Goal: Task Accomplishment & Management: Manage account settings

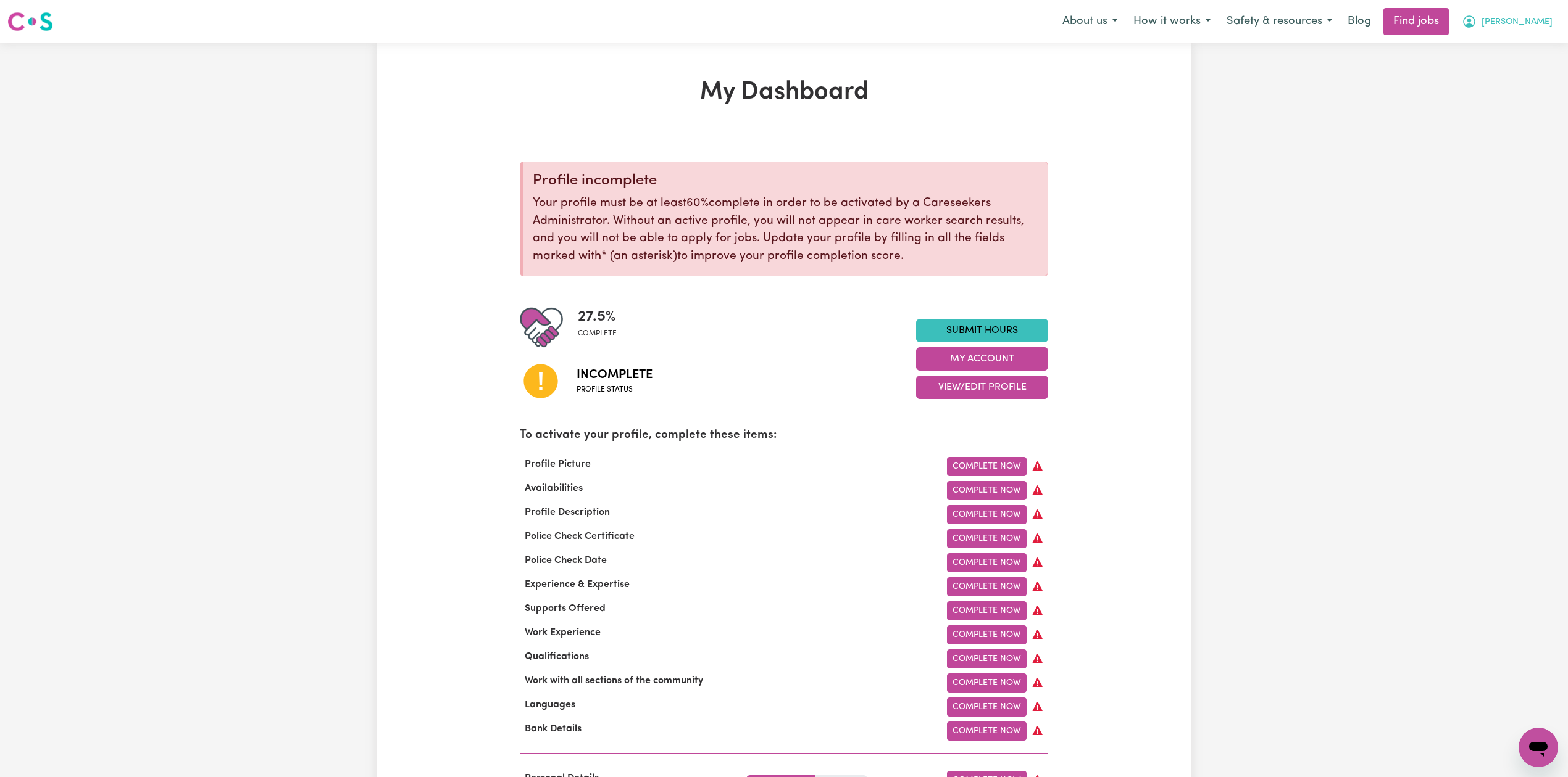
click at [1544, 25] on span "[PERSON_NAME]" at bounding box center [1516, 21] width 71 height 13
click at [1521, 94] on link "Logout" at bounding box center [1511, 94] width 97 height 23
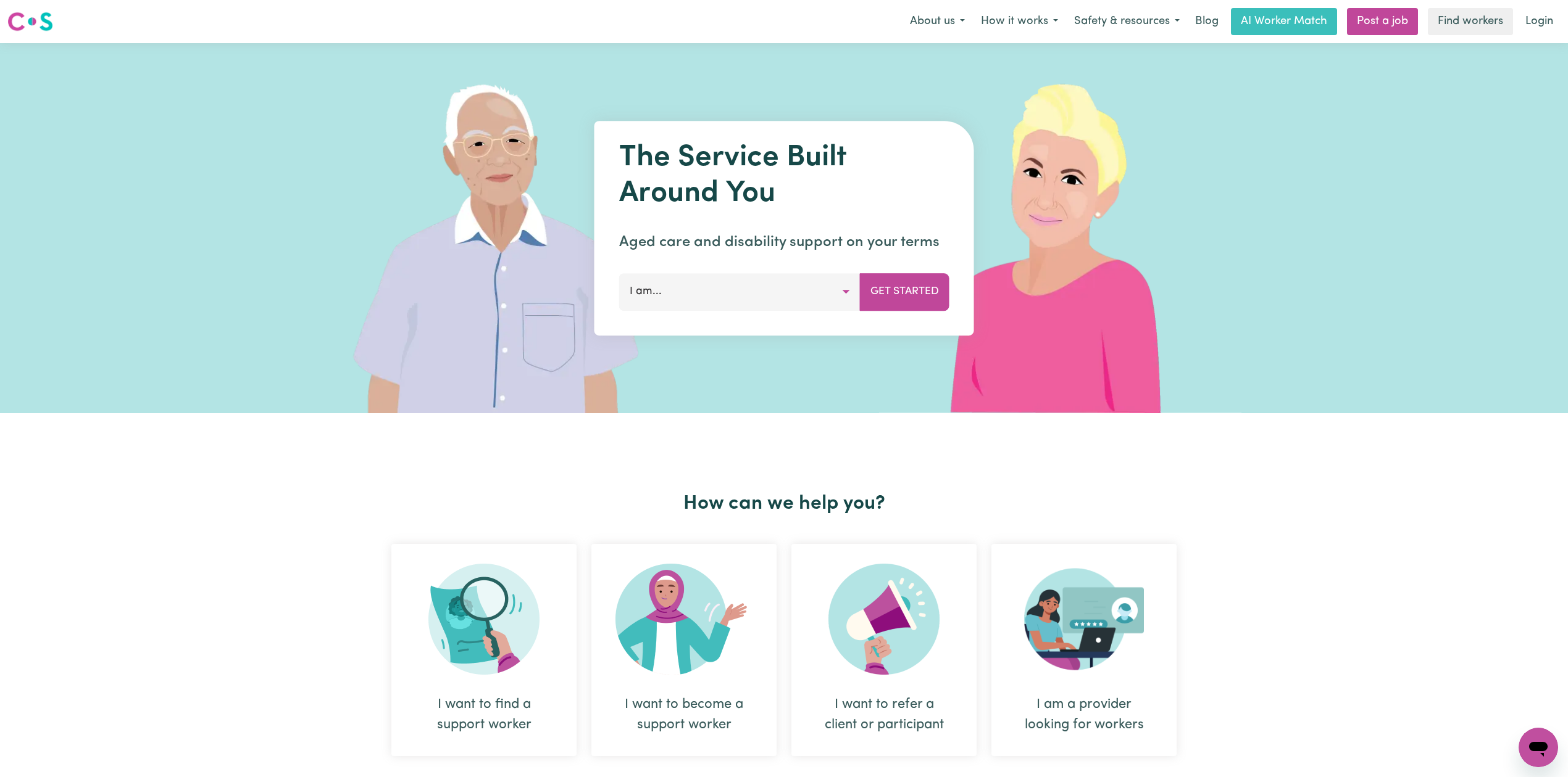
click at [1534, 22] on link "Login" at bounding box center [1539, 21] width 43 height 27
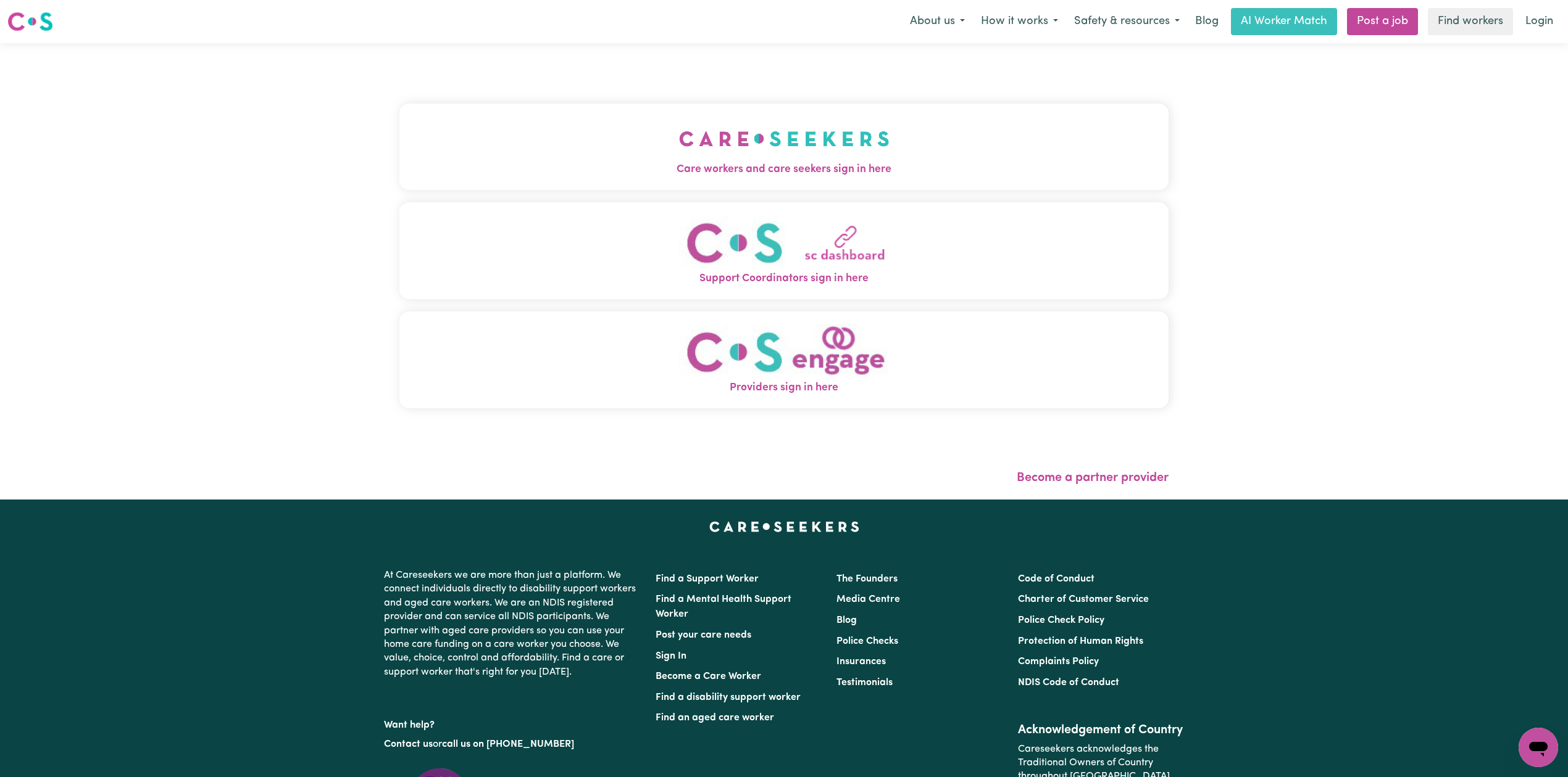
click at [545, 130] on button "Care workers and care seekers sign in here" at bounding box center [784, 147] width 769 height 87
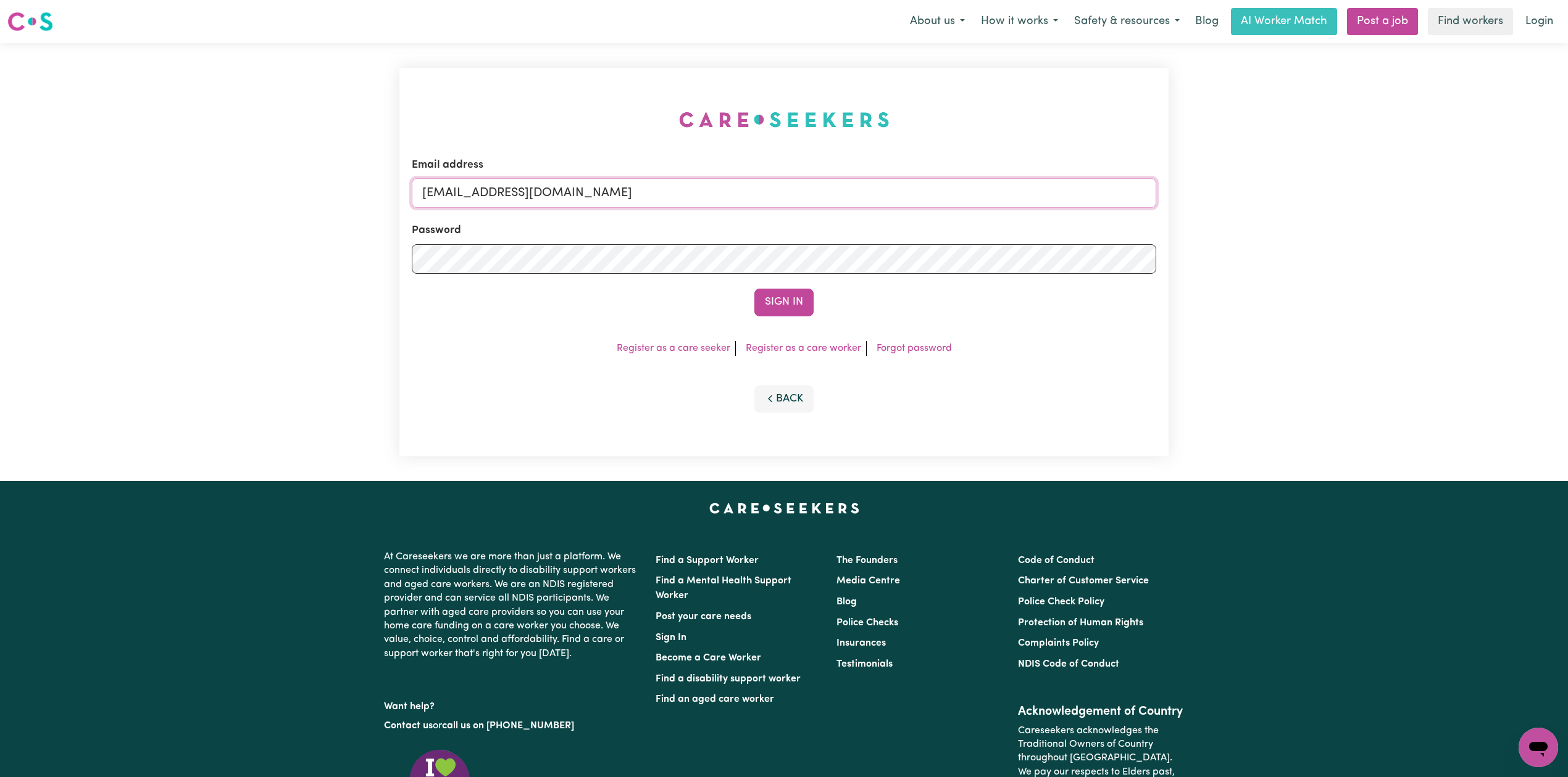
drag, startPoint x: 537, startPoint y: 194, endPoint x: 538, endPoint y: 226, distance: 32.0
click at [537, 194] on input "[EMAIL_ADDRESS][DOMAIN_NAME]" at bounding box center [784, 192] width 744 height 30
click at [483, 189] on input "Superuser~[EMAIL_ADDRESS][DOMAIN_NAME]" at bounding box center [784, 192] width 744 height 30
drag, startPoint x: 485, startPoint y: 189, endPoint x: 815, endPoint y: 291, distance: 345.4
click at [886, 216] on form "Email address Superuser~[EMAIL_ADDRESS][DOMAIN_NAME] Password Sign In" at bounding box center [784, 237] width 744 height 159
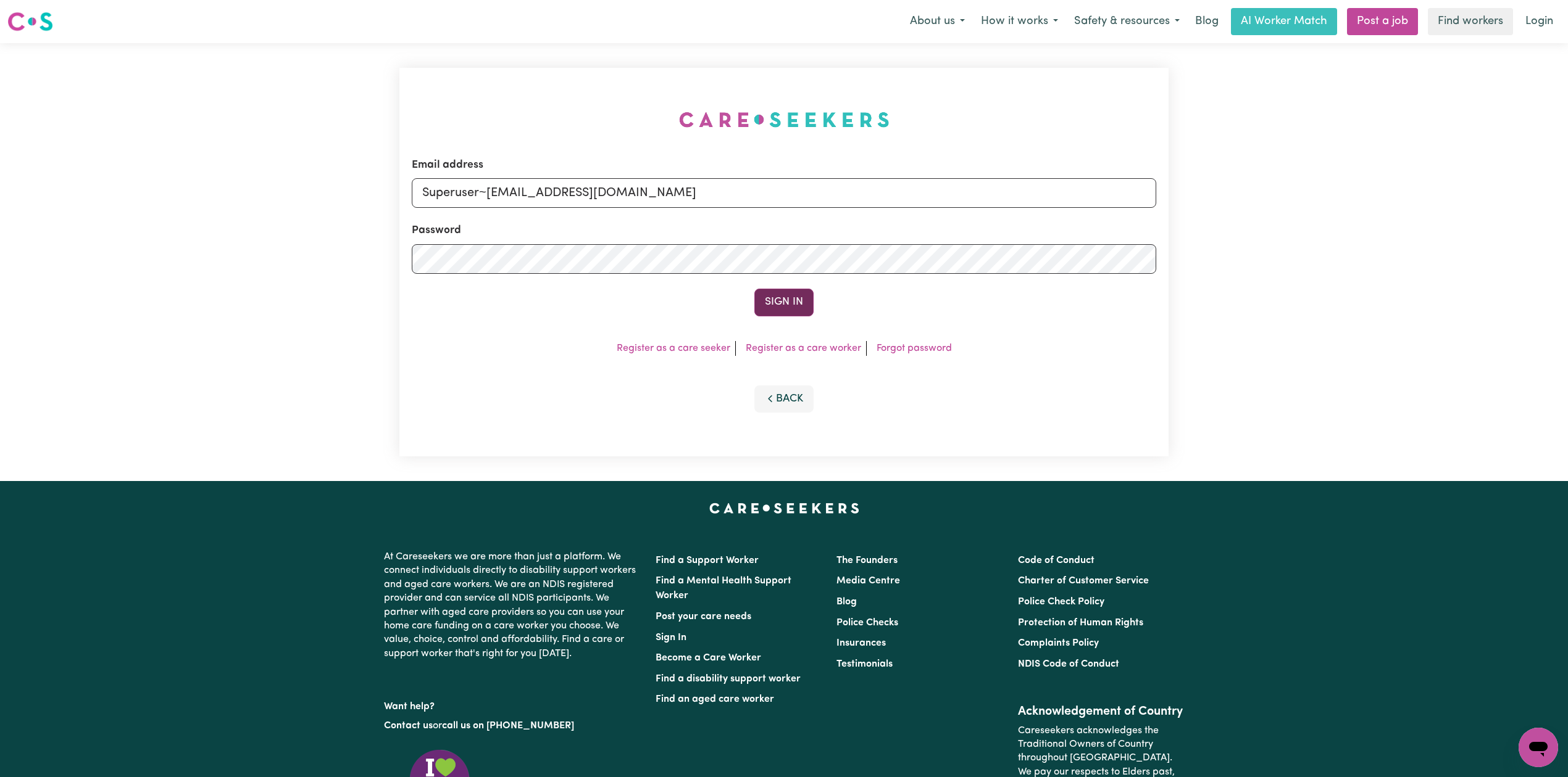
type input "Superuser~[EMAIL_ADDRESS][DOMAIN_NAME]"
click at [783, 315] on button "Sign In" at bounding box center [784, 302] width 59 height 27
